Goal: Task Accomplishment & Management: Manage account settings

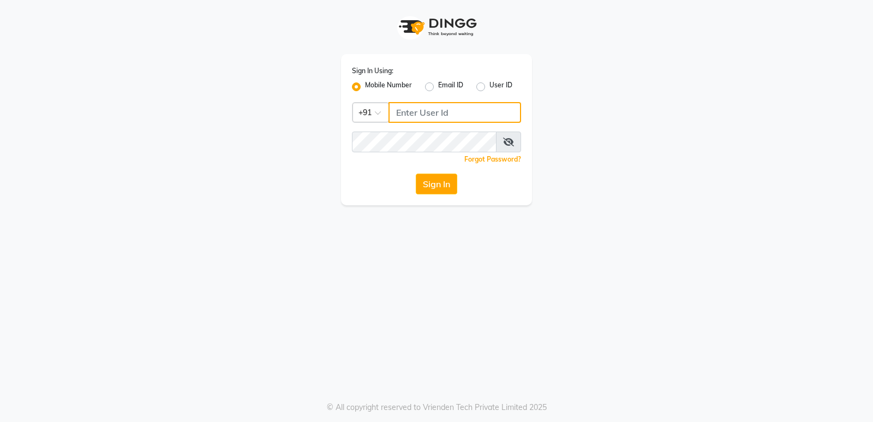
click at [454, 116] on input "Username" at bounding box center [455, 112] width 133 height 21
click at [482, 105] on input "Username" at bounding box center [455, 112] width 133 height 21
type input "9867803484"
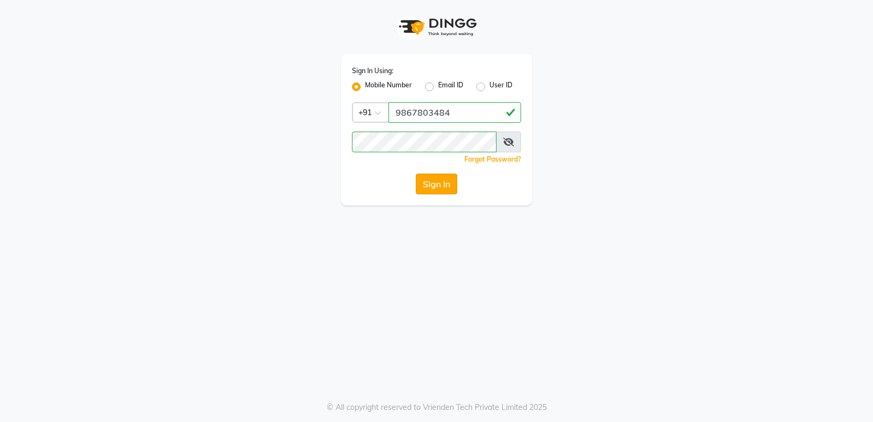
click at [436, 188] on button "Sign In" at bounding box center [436, 184] width 41 height 21
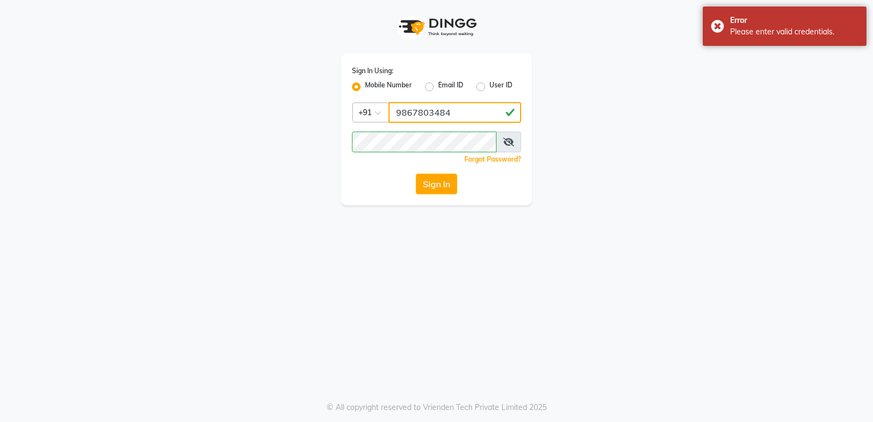
click at [469, 119] on input "9867803484" at bounding box center [455, 112] width 133 height 21
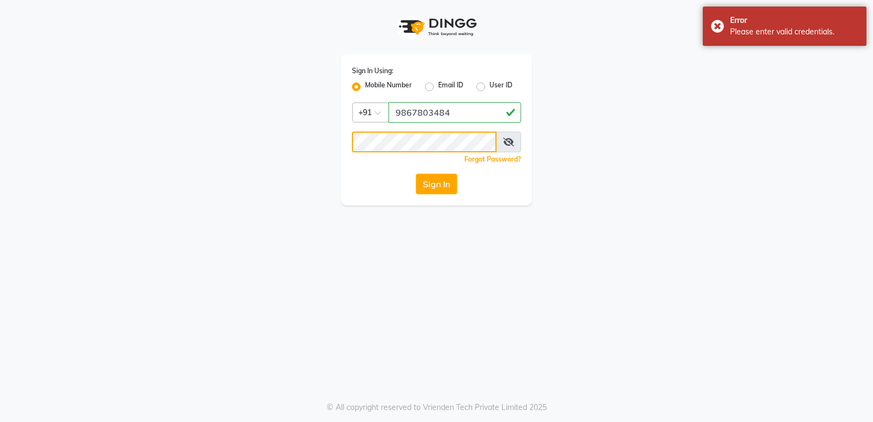
click at [247, 149] on div "Sign In Using: Mobile Number Email ID User ID Country Code × [PHONE_NUMBER] Rem…" at bounding box center [437, 102] width 622 height 205
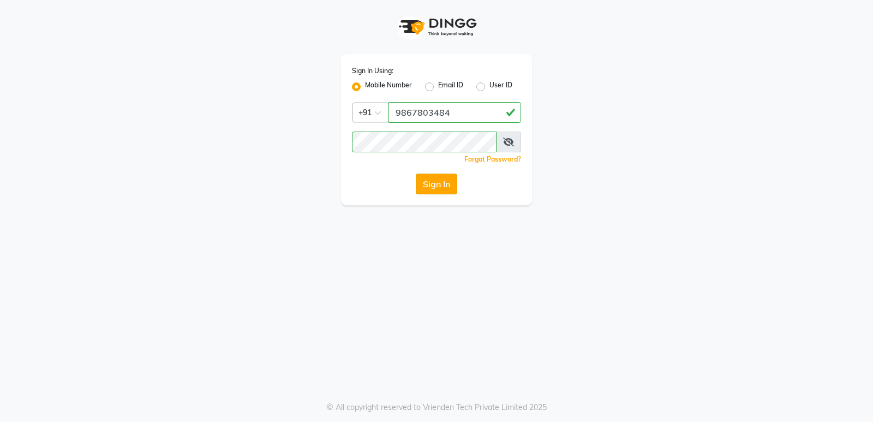
click at [436, 182] on button "Sign In" at bounding box center [436, 184] width 41 height 21
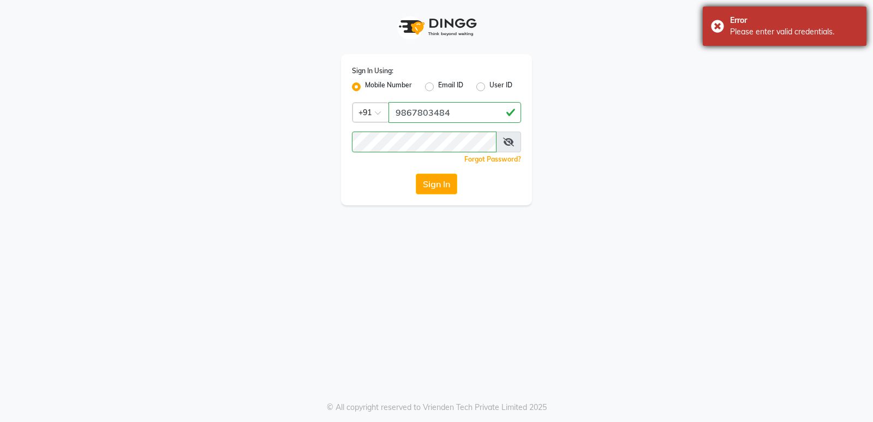
click at [853, 11] on div "Error Please enter valid credentials." at bounding box center [785, 26] width 164 height 39
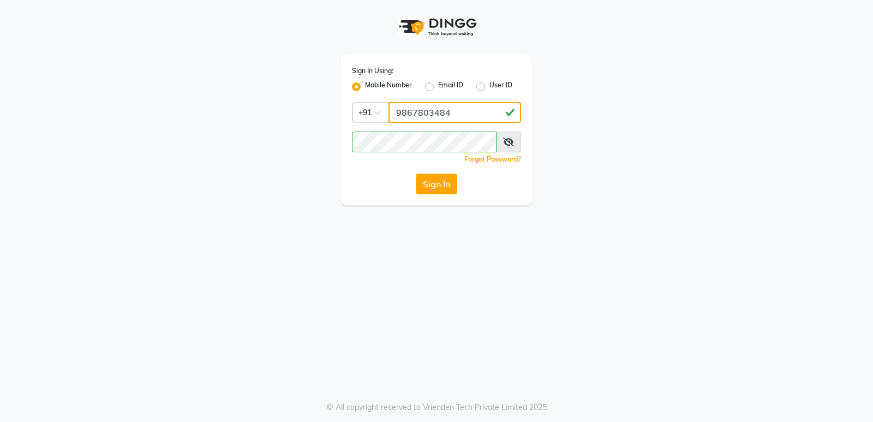
click at [472, 110] on input "9867803484" at bounding box center [455, 112] width 133 height 21
click at [442, 182] on button "Sign In" at bounding box center [436, 184] width 41 height 21
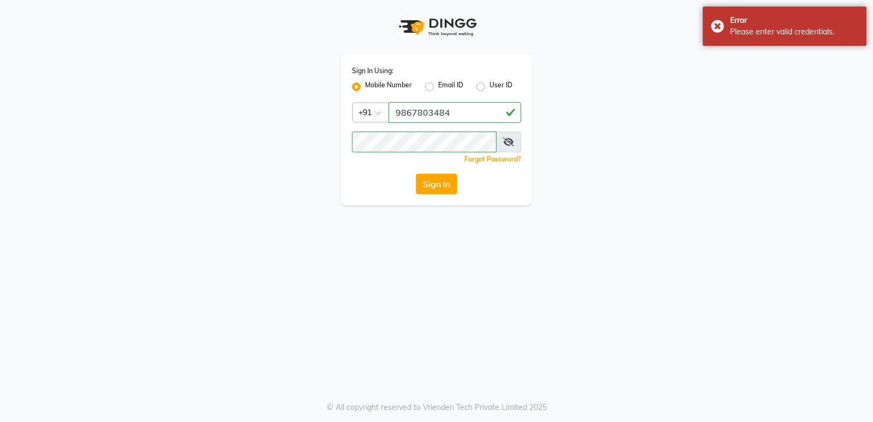
click at [731, 139] on div "Sign In Using: Mobile Number Email ID User ID Country Code × [PHONE_NUMBER] Rem…" at bounding box center [437, 102] width 622 height 205
click at [490, 88] on label "User ID" at bounding box center [501, 86] width 23 height 13
click at [490, 87] on input "User ID" at bounding box center [493, 83] width 7 height 7
radio input "true"
radio input "false"
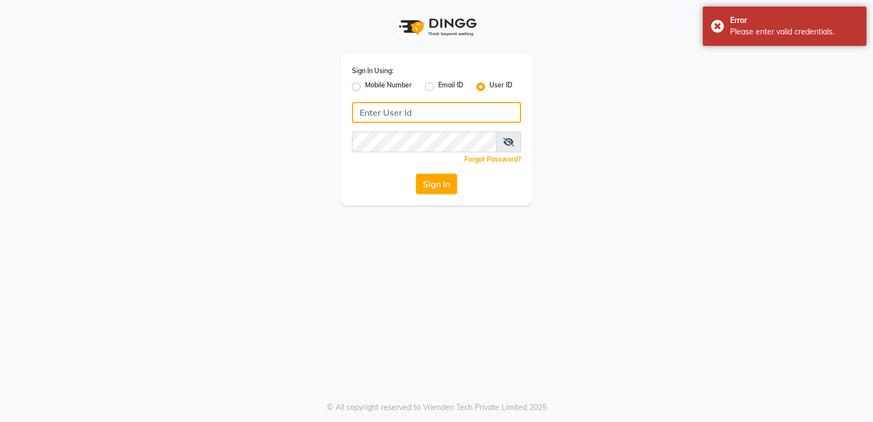
click at [416, 108] on input "Username" at bounding box center [436, 112] width 169 height 21
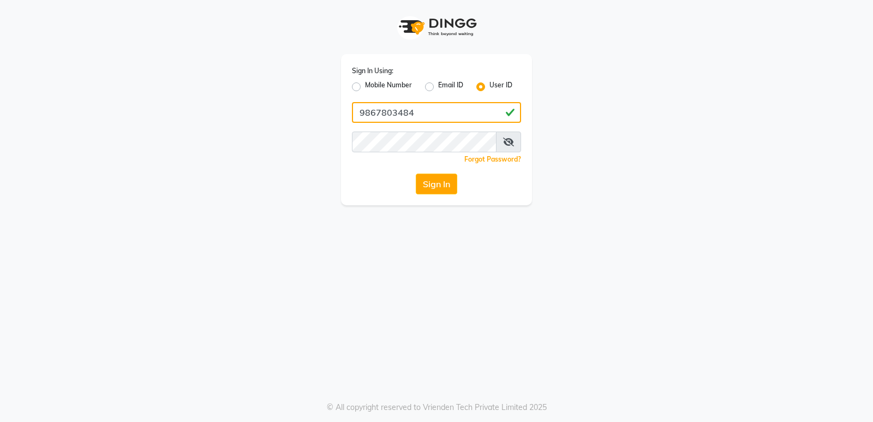
type input "9867803484"
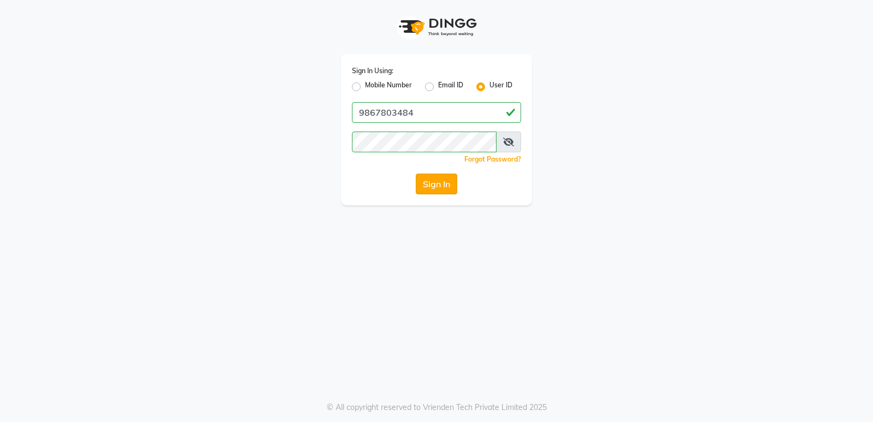
click at [436, 192] on button "Sign In" at bounding box center [436, 184] width 41 height 21
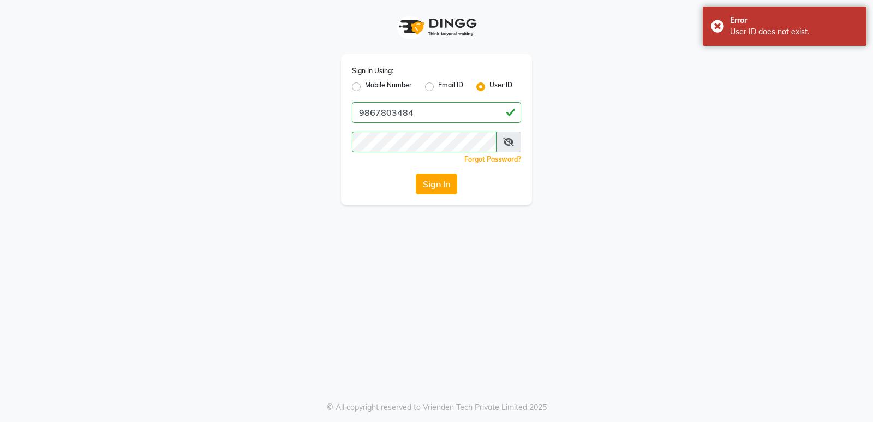
drag, startPoint x: 800, startPoint y: 111, endPoint x: 413, endPoint y: 128, distance: 387.3
click at [800, 111] on app-login "Sign In Using: Mobile Number Email ID User ID 9867803484 Remember me Forgot Pas…" at bounding box center [436, 102] width 873 height 205
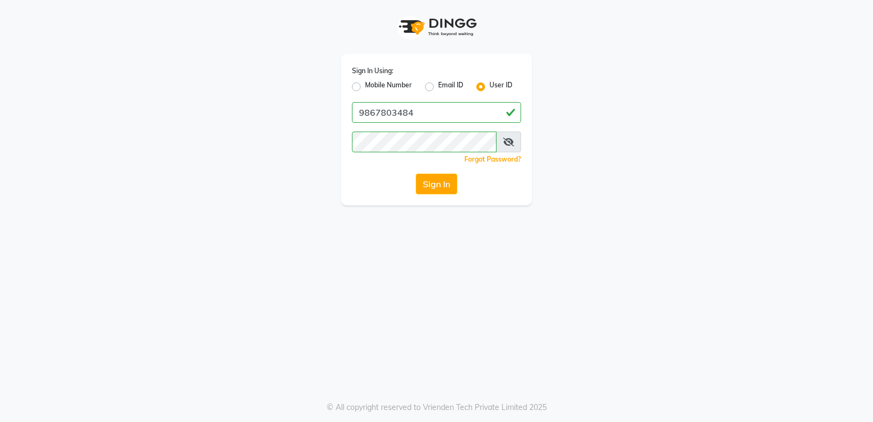
click at [365, 87] on label "Mobile Number" at bounding box center [388, 86] width 47 height 13
click at [365, 87] on input "Mobile Number" at bounding box center [368, 83] width 7 height 7
radio input "true"
radio input "false"
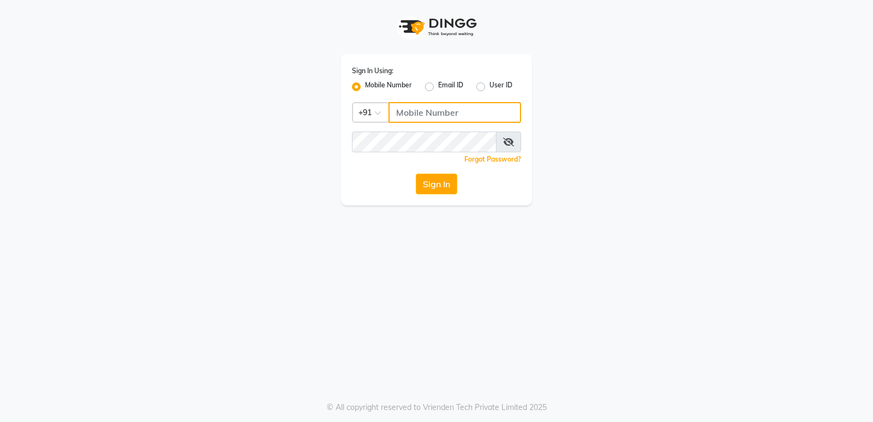
click at [413, 107] on input "Username" at bounding box center [455, 112] width 133 height 21
type input "9867803484"
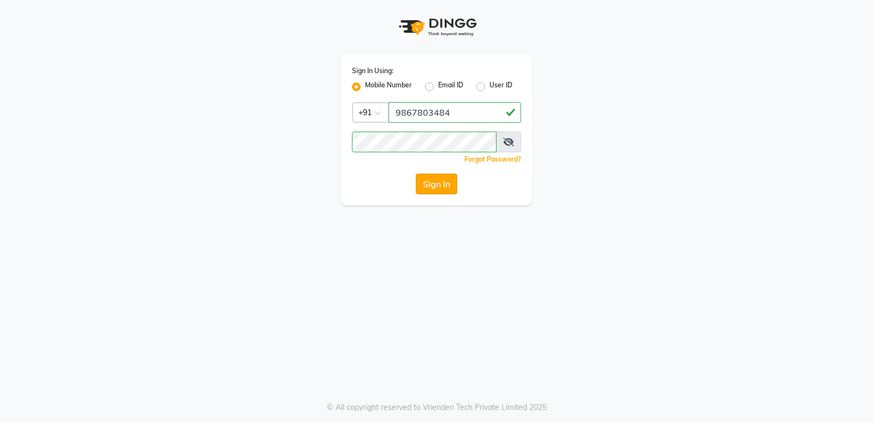
click at [433, 178] on button "Sign In" at bounding box center [436, 184] width 41 height 21
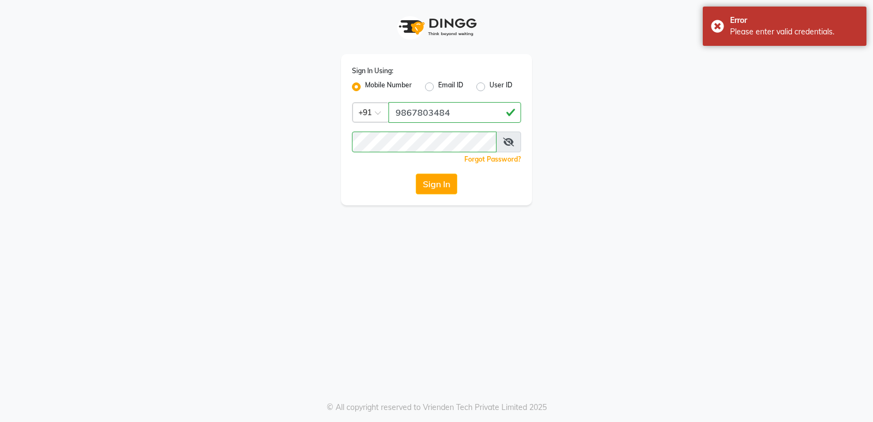
click at [846, 75] on app-login "Sign In Using: Mobile Number Email ID User ID Country Code × [PHONE_NUMBER] Rem…" at bounding box center [436, 102] width 873 height 205
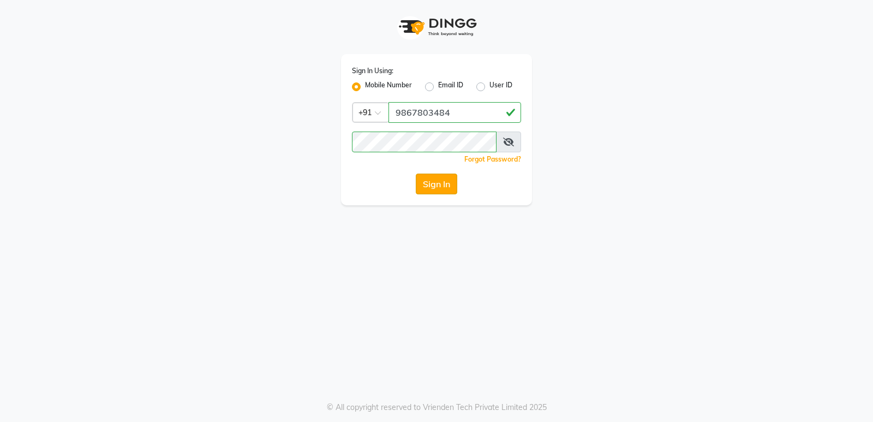
click at [443, 181] on button "Sign In" at bounding box center [436, 184] width 41 height 21
drag, startPoint x: 464, startPoint y: 114, endPoint x: 364, endPoint y: 109, distance: 100.5
click at [364, 109] on div "Country Code × [PHONE_NUMBER]" at bounding box center [436, 112] width 169 height 21
type input "9967908912"
click at [333, 148] on div "Sign In Using: Mobile Number Email ID User ID Country Code × [PHONE_NUMBER] Rem…" at bounding box center [436, 102] width 207 height 205
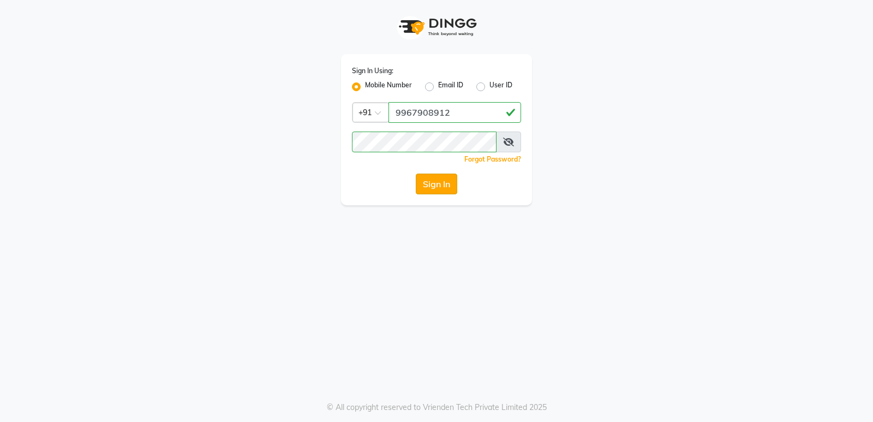
click at [437, 177] on button "Sign In" at bounding box center [436, 184] width 41 height 21
click at [444, 185] on button "Sign In" at bounding box center [436, 184] width 41 height 21
click at [511, 147] on span at bounding box center [508, 142] width 25 height 21
click at [510, 143] on icon at bounding box center [508, 142] width 11 height 9
click at [438, 187] on button "Sign In" at bounding box center [436, 184] width 41 height 21
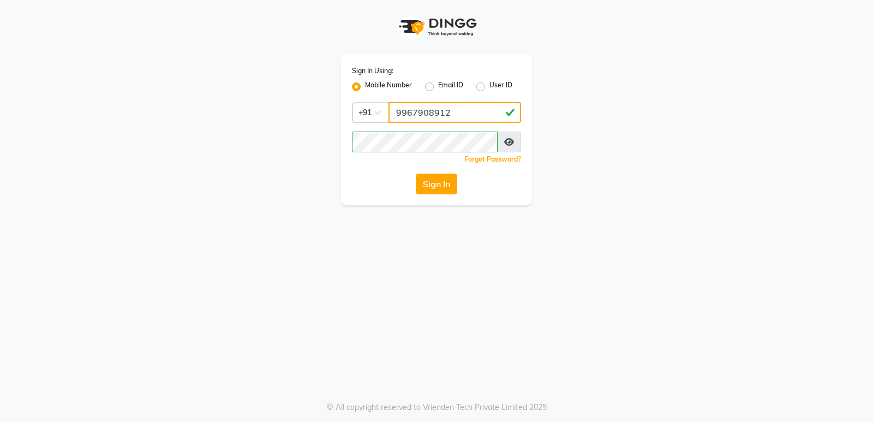
drag, startPoint x: 456, startPoint y: 111, endPoint x: 387, endPoint y: 114, distance: 68.3
click at [387, 114] on div "Country Code × [PHONE_NUMBER]" at bounding box center [436, 112] width 169 height 21
type input "9892930931"
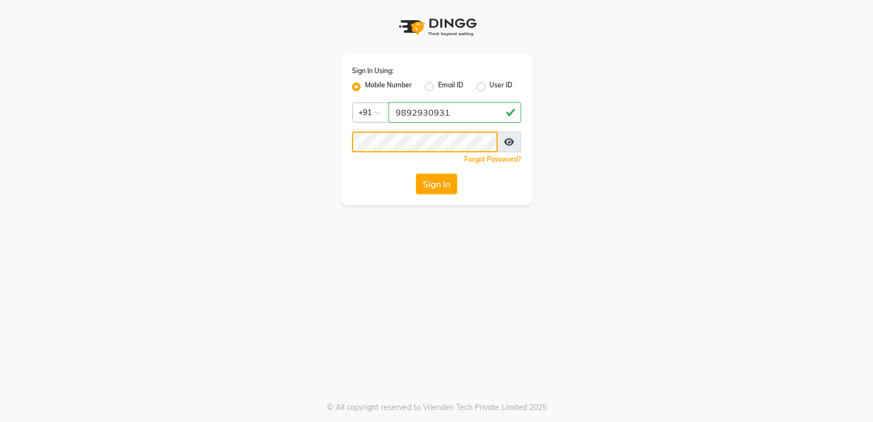
click at [305, 161] on div "Sign In Using: Mobile Number Email ID User ID Country Code × [PHONE_NUMBER] Rem…" at bounding box center [437, 102] width 622 height 205
click at [447, 182] on button "Sign In" at bounding box center [436, 184] width 41 height 21
